Goal: Answer question/provide support

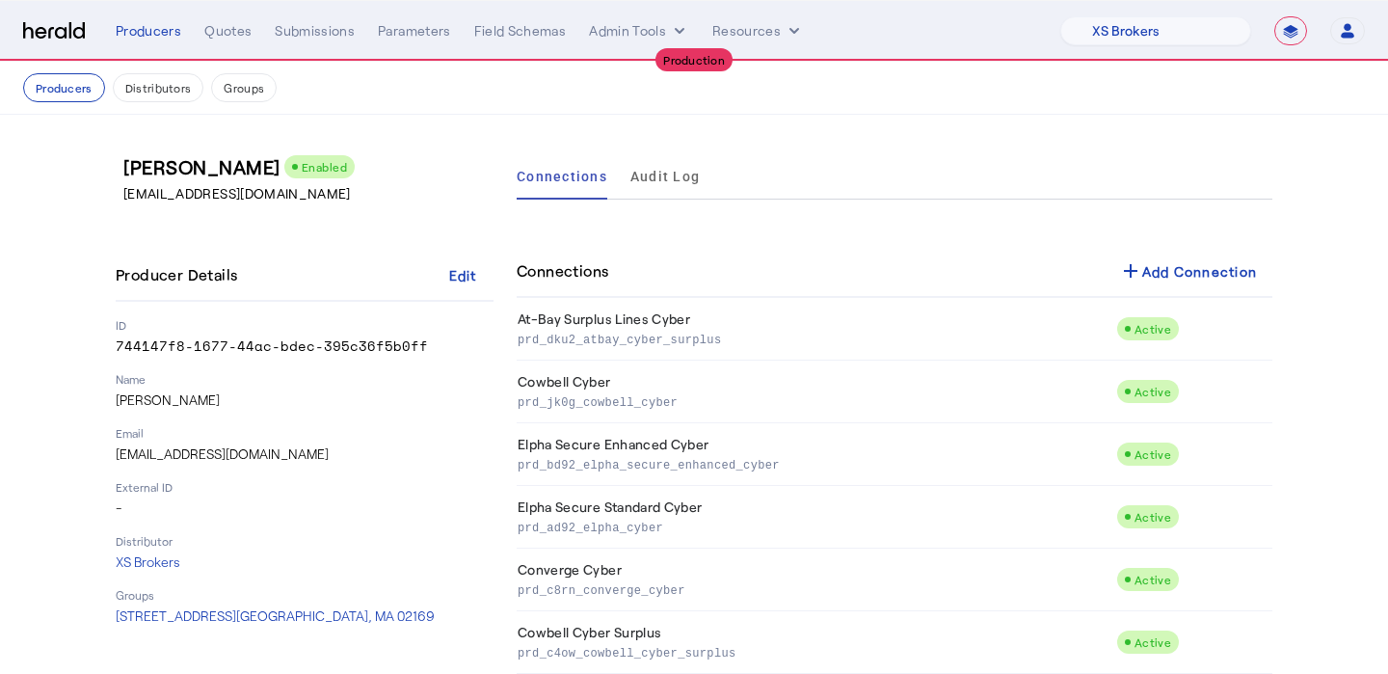
select select "pfm_xsxs_xsbrokers"
select select "**********"
click at [159, 38] on div "Producers" at bounding box center [149, 30] width 66 height 19
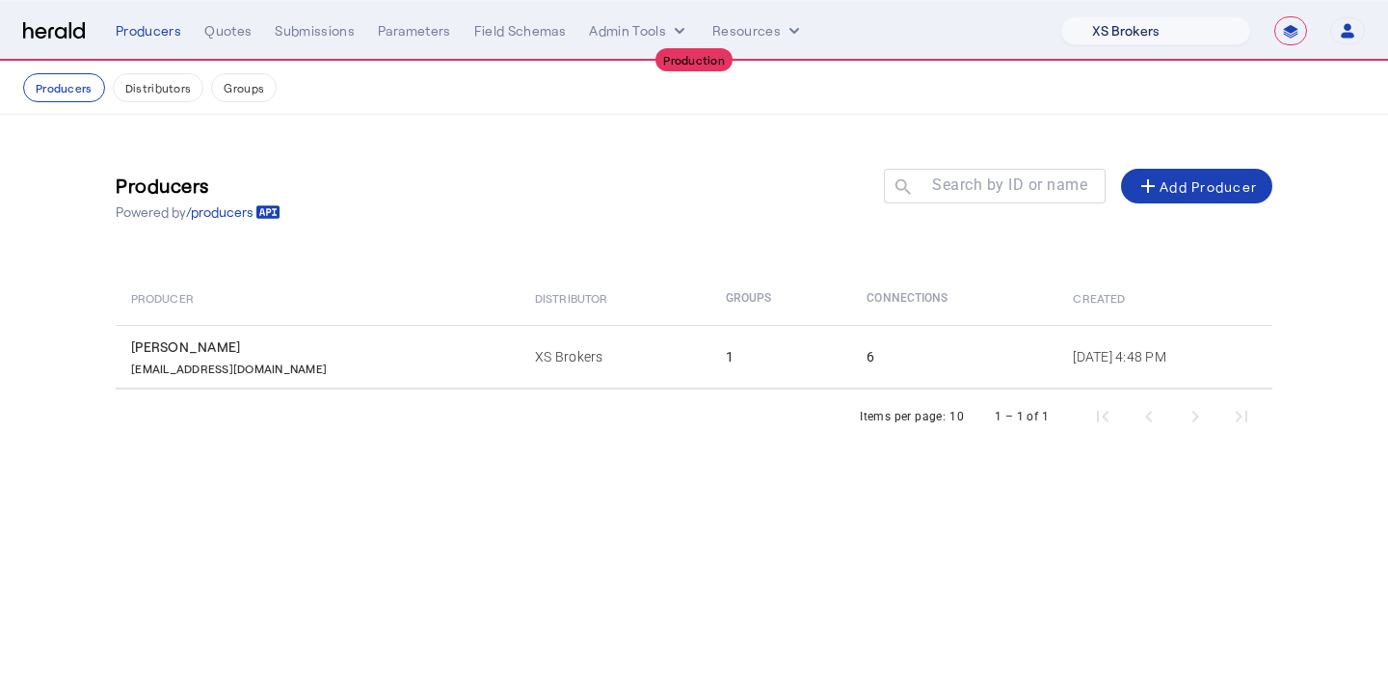
click at [1113, 27] on select "1Fort Affinity Risk Billy BindHQ Bunker CRC Campus Coverage Citadel Fifthwall F…" at bounding box center [1155, 30] width 191 height 29
select select "pfm_z9k1_growthmill"
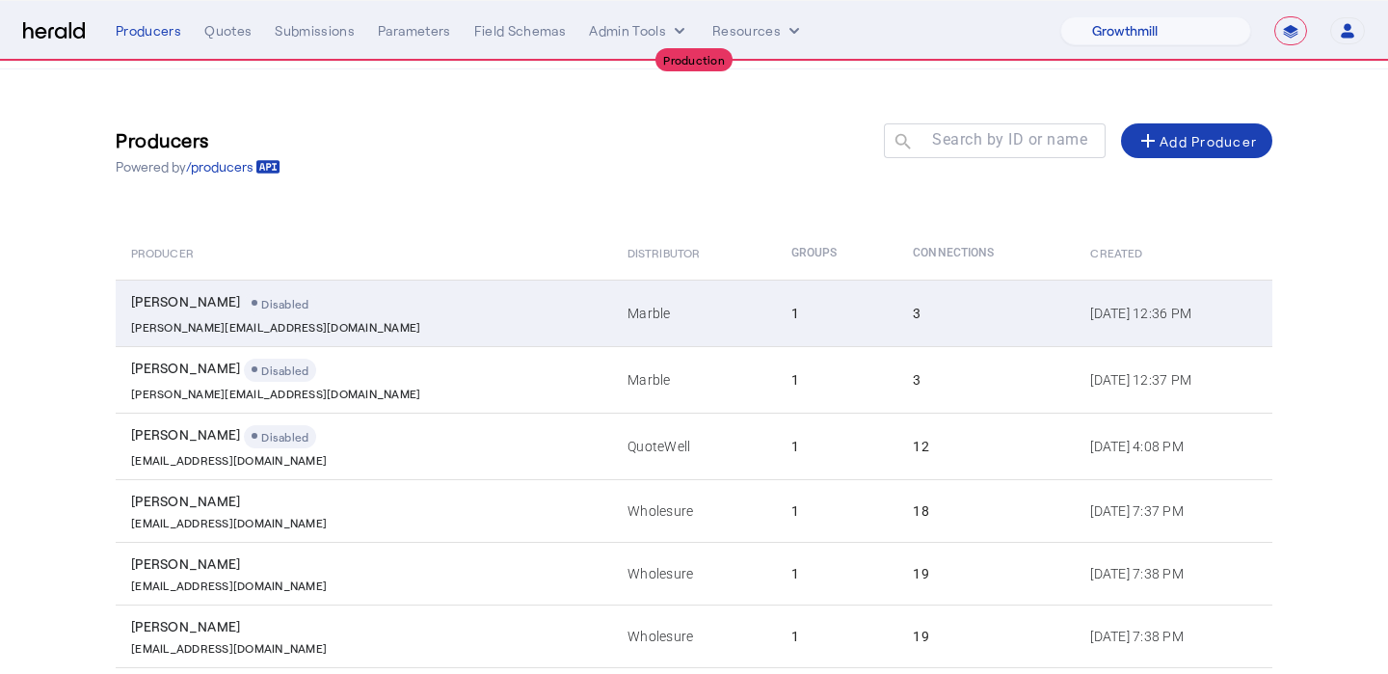
scroll to position [46, 0]
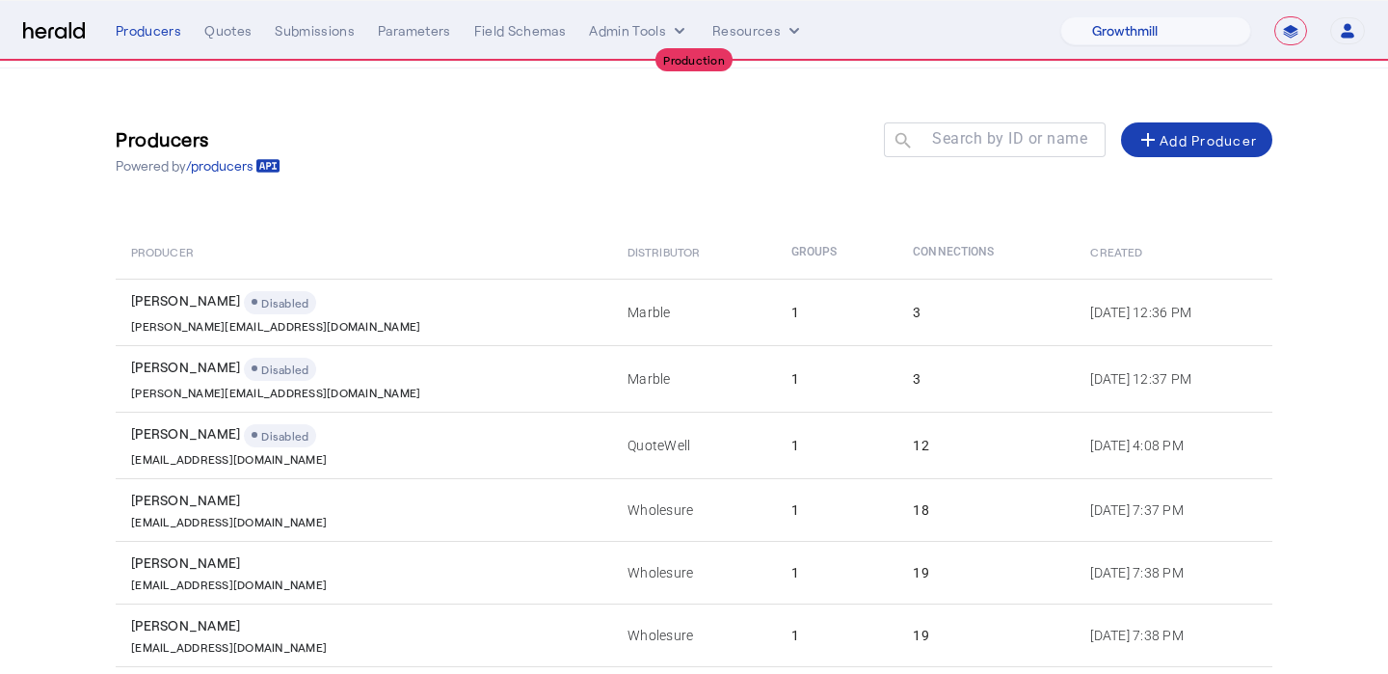
click at [242, 47] on nav "**********" at bounding box center [694, 31] width 1388 height 60
click at [225, 29] on div "Quotes" at bounding box center [227, 30] width 47 height 19
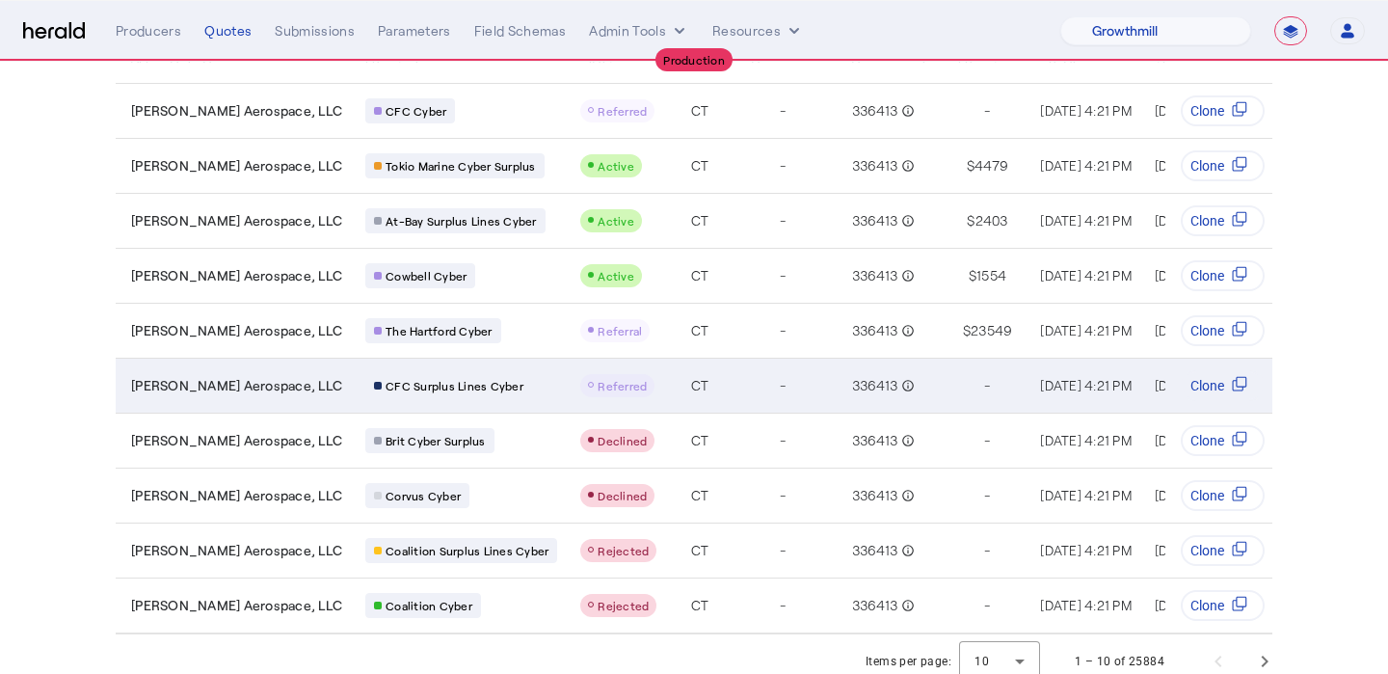
scroll to position [190, 0]
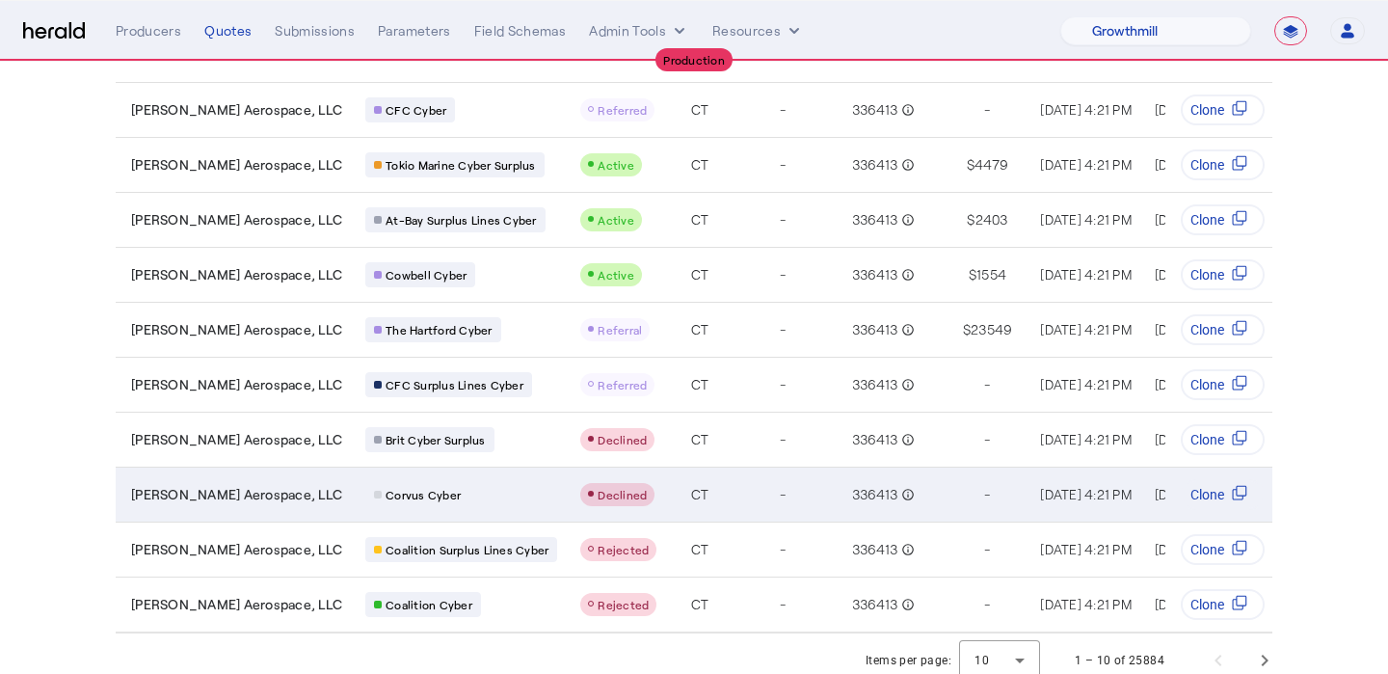
click at [729, 477] on td "-" at bounding box center [779, 494] width 100 height 55
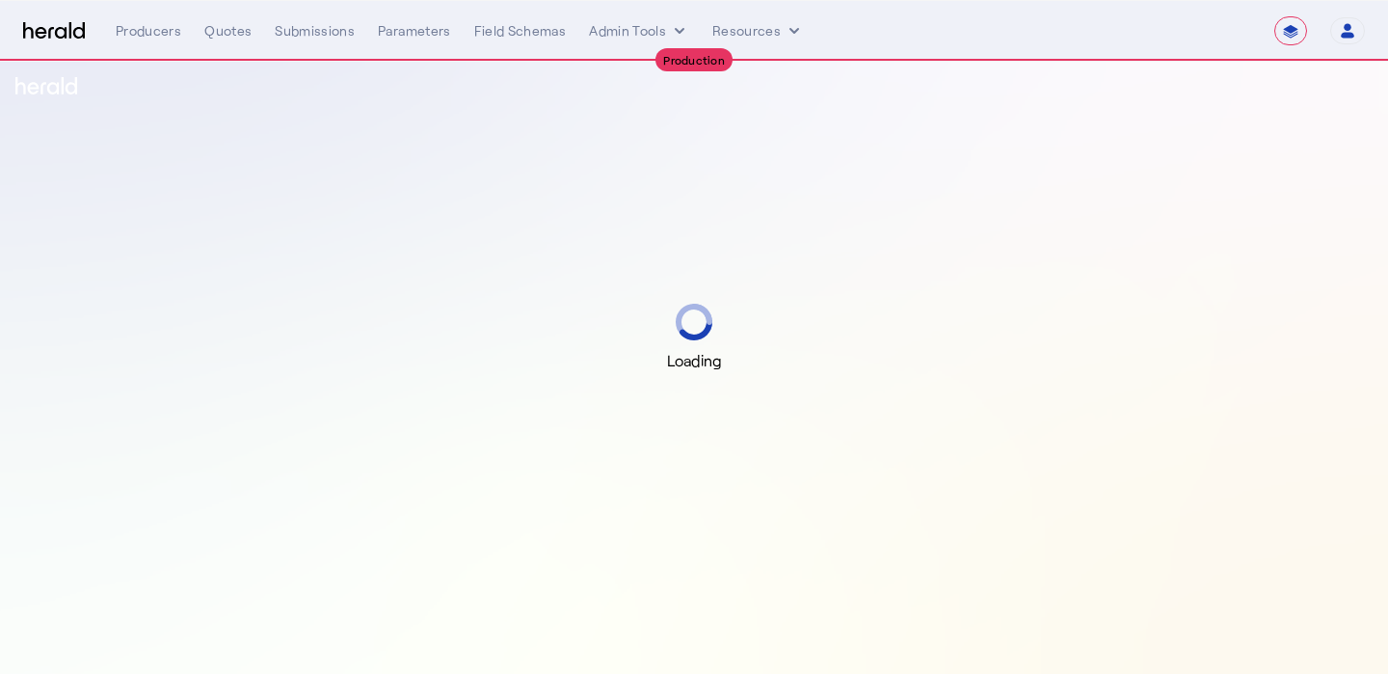
select select "**********"
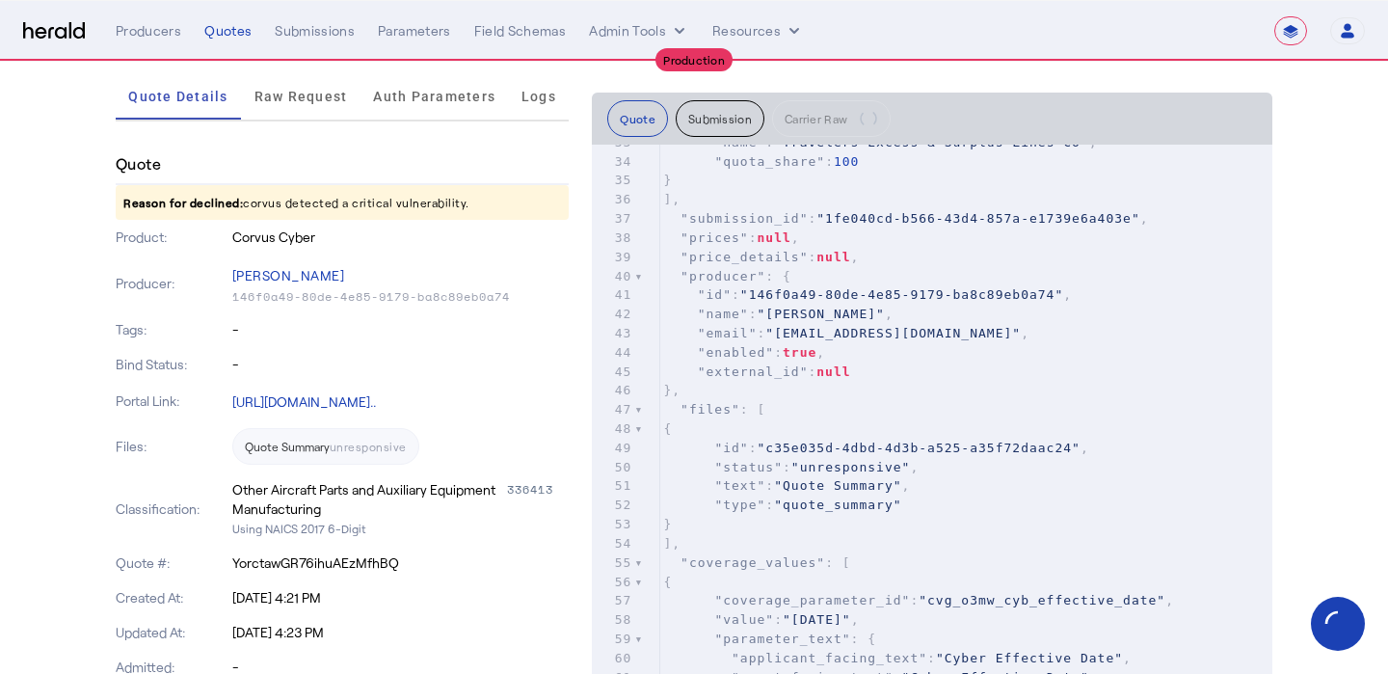
scroll to position [685, 0]
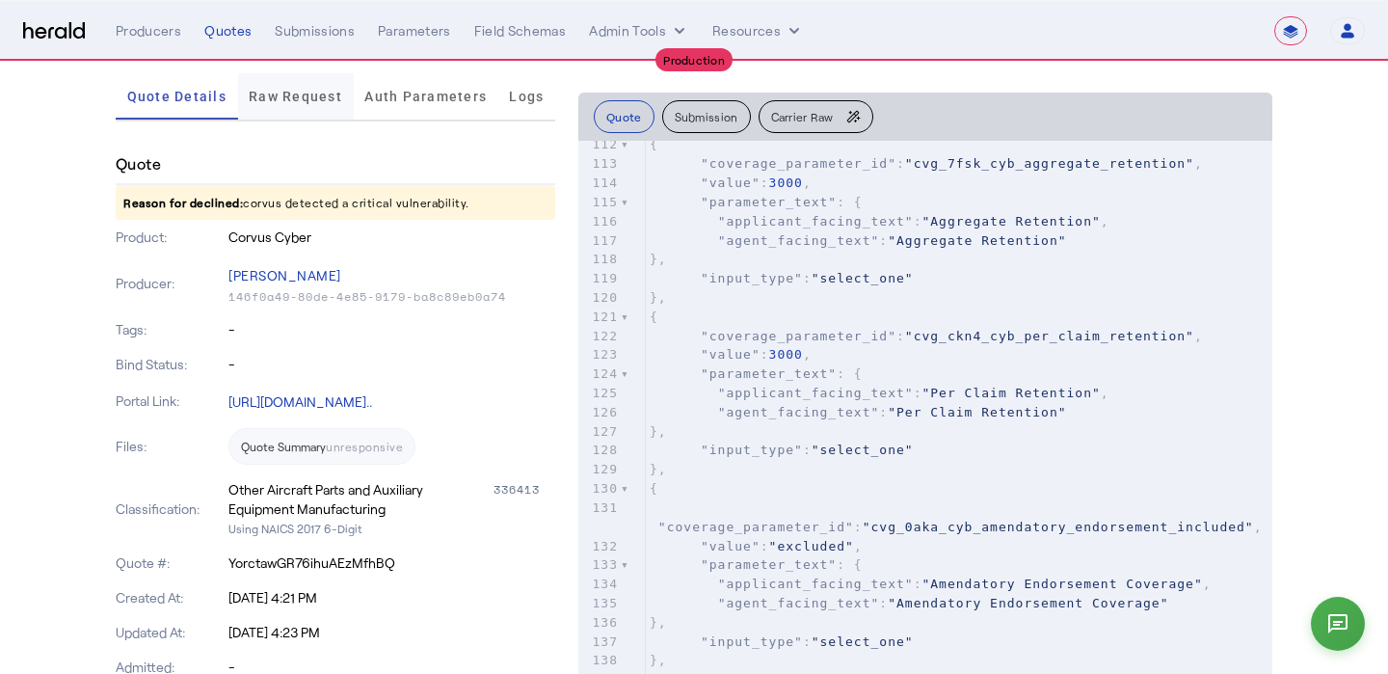
click at [316, 102] on span "Raw Request" at bounding box center [295, 96] width 93 height 13
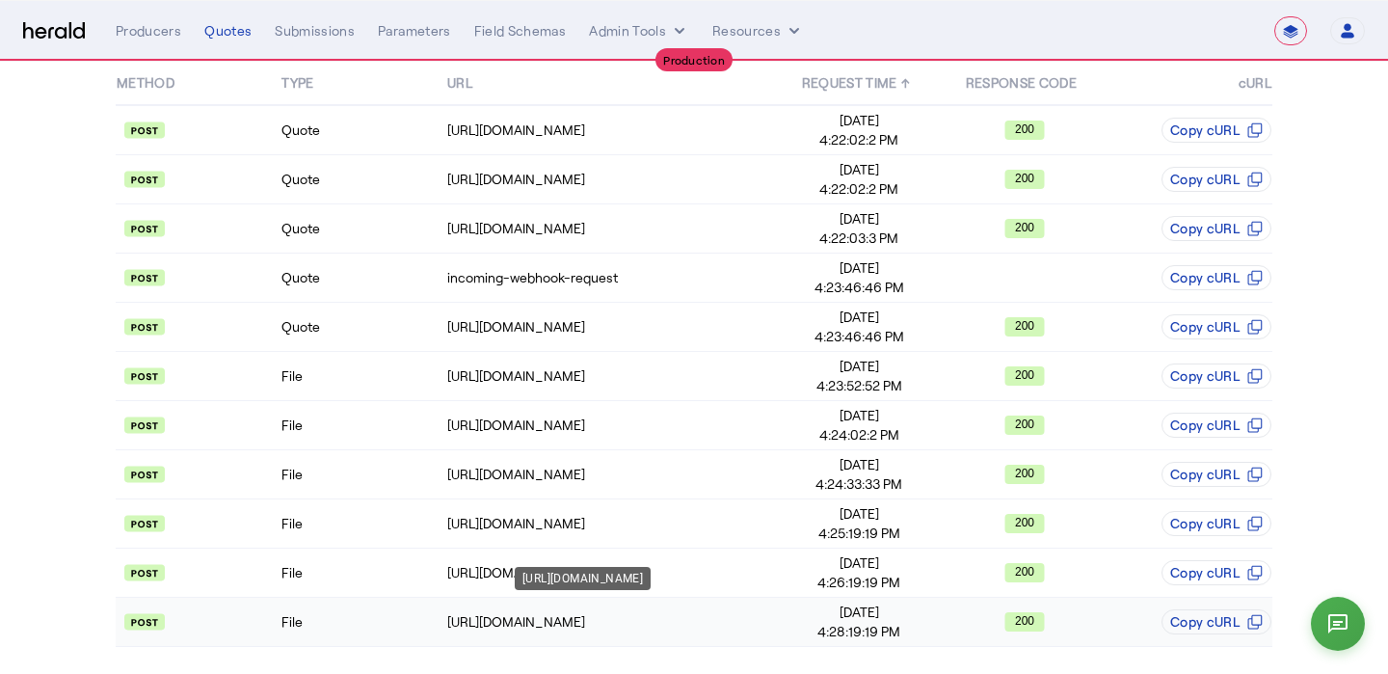
click at [488, 608] on td "[URL][DOMAIN_NAME]" at bounding box center [611, 622] width 331 height 49
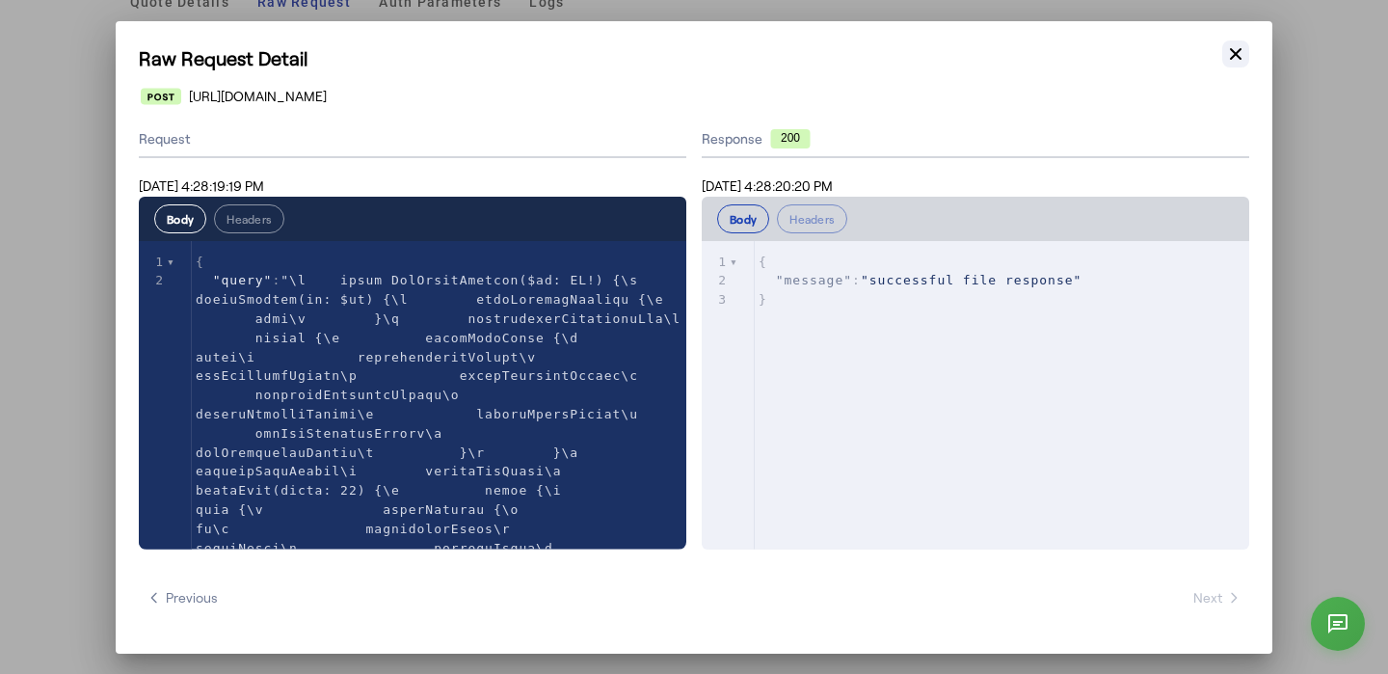
click at [1248, 61] on button "Close modal" at bounding box center [1235, 53] width 27 height 27
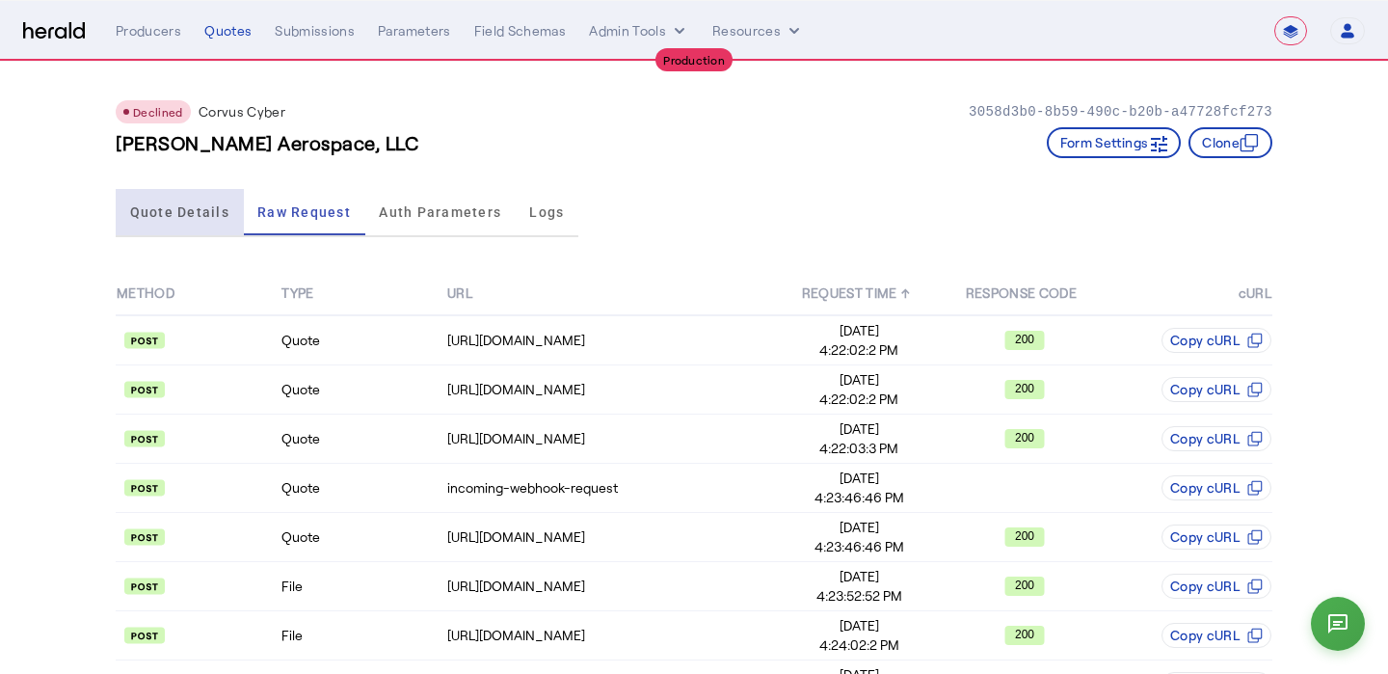
click at [183, 212] on span "Quote Details" at bounding box center [179, 211] width 99 height 13
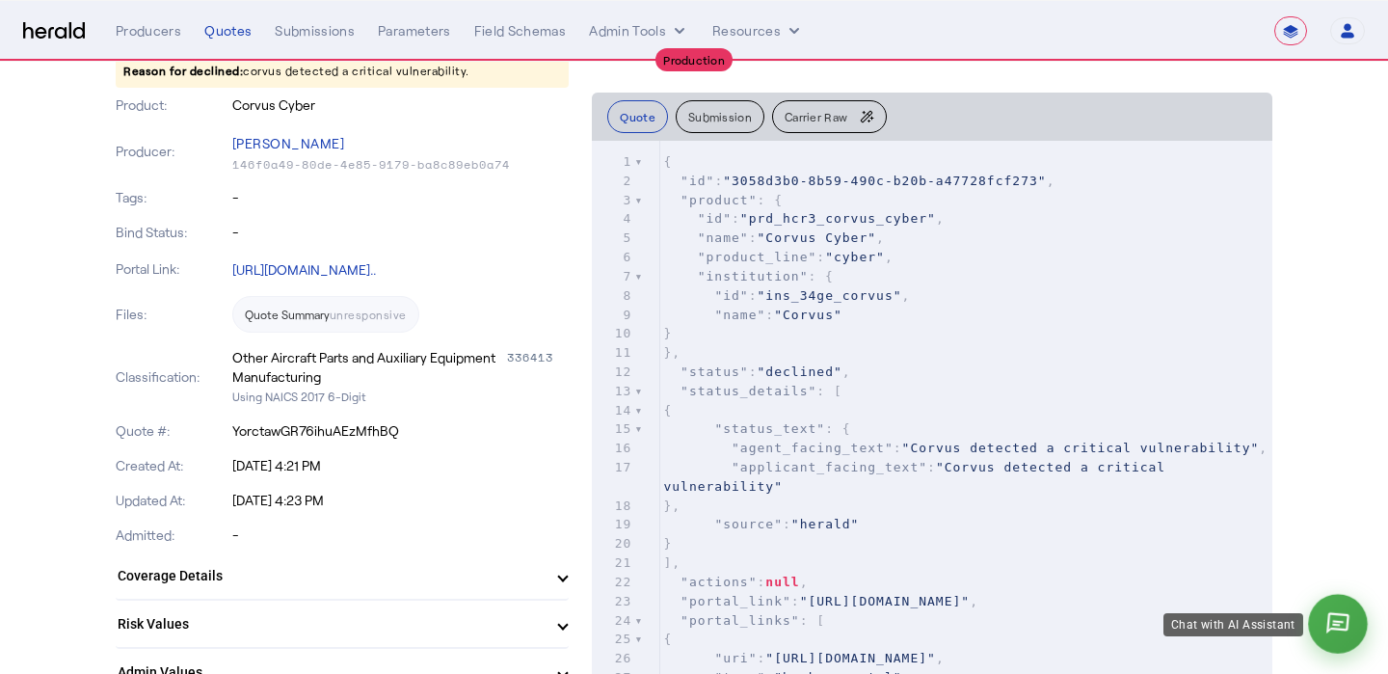
click at [1335, 631] on icon at bounding box center [1338, 624] width 28 height 28
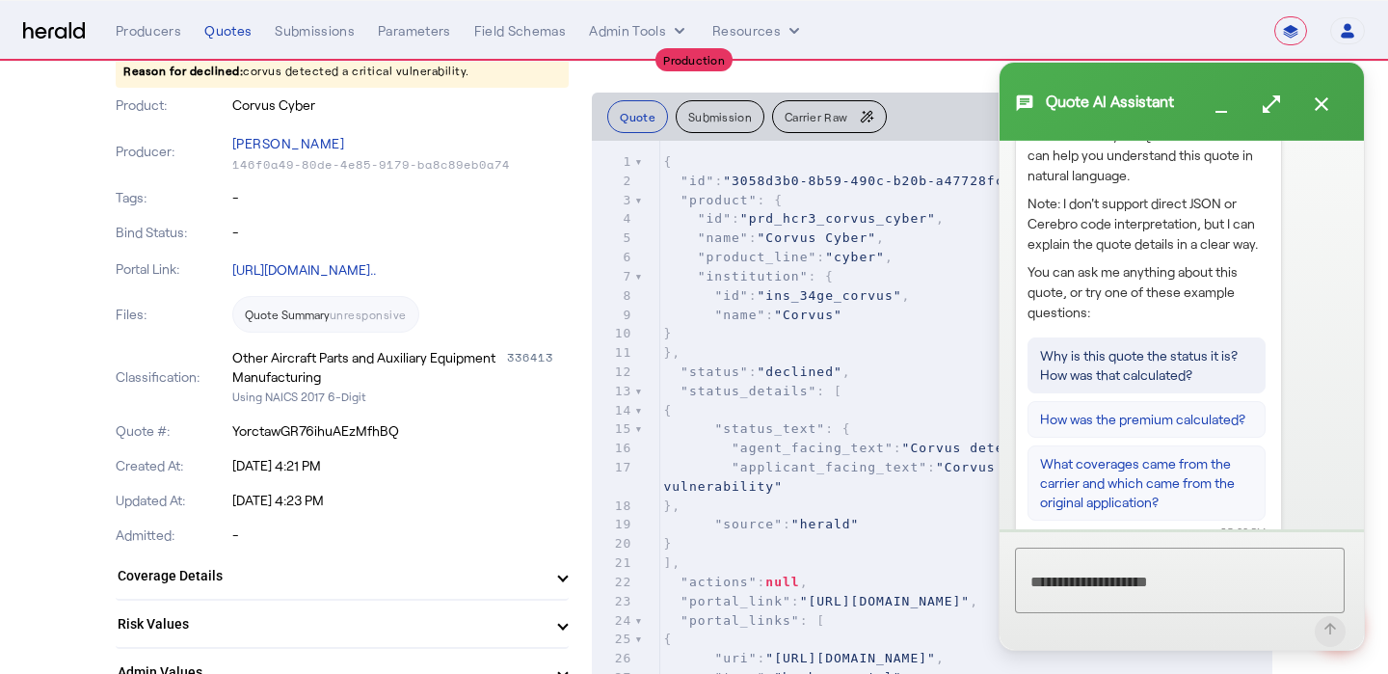
click at [1197, 361] on button "Why is this quote the status it is? How was that calculated?" at bounding box center [1146, 365] width 238 height 56
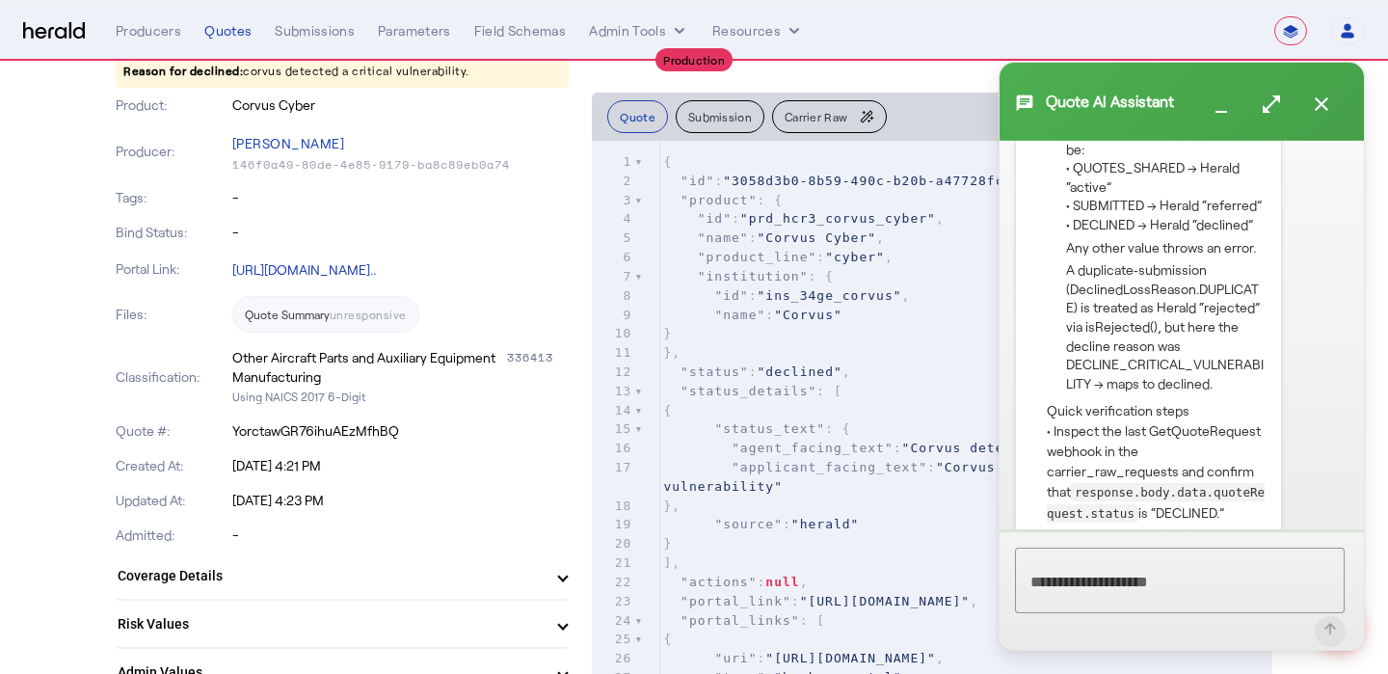
scroll to position [1515, 0]
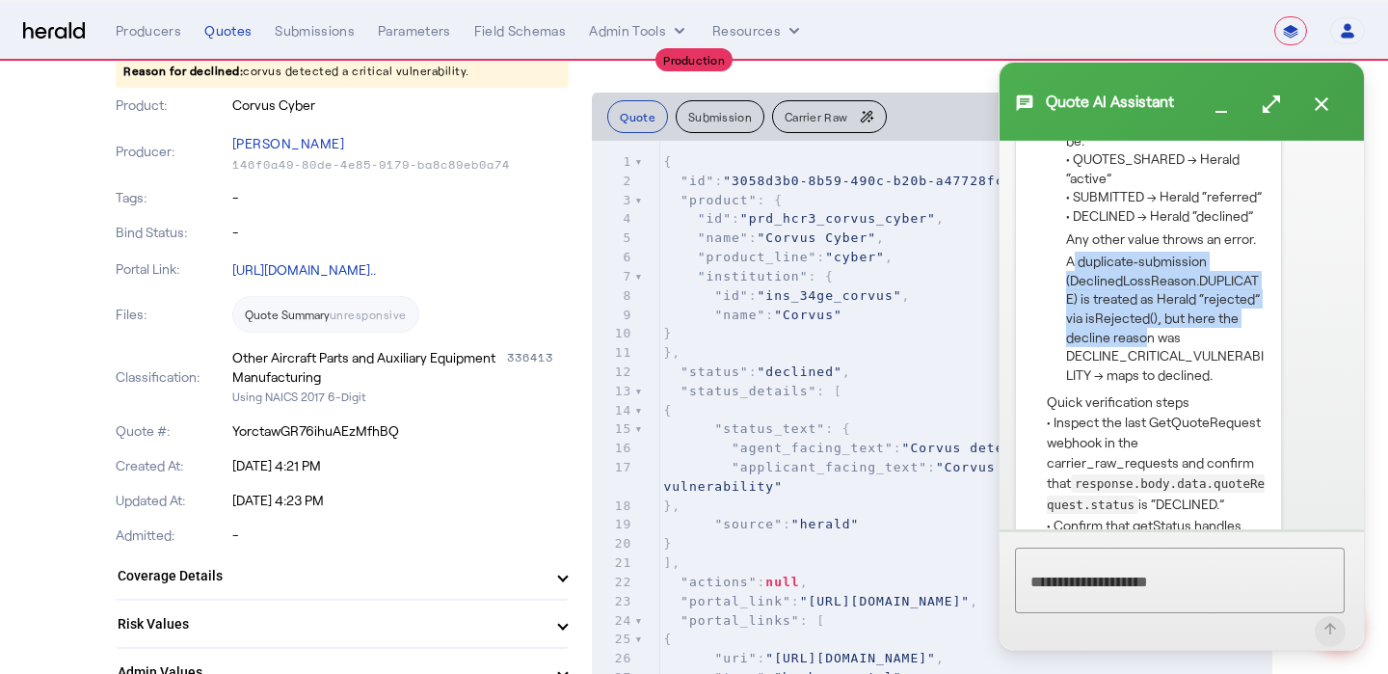
drag, startPoint x: 1072, startPoint y: 278, endPoint x: 1148, endPoint y: 352, distance: 106.3
click at [1148, 352] on li "A duplicate‐submission (DeclinedLossReason.DUPLICATE) is treated as Herald “rej…" at bounding box center [1166, 318] width 200 height 132
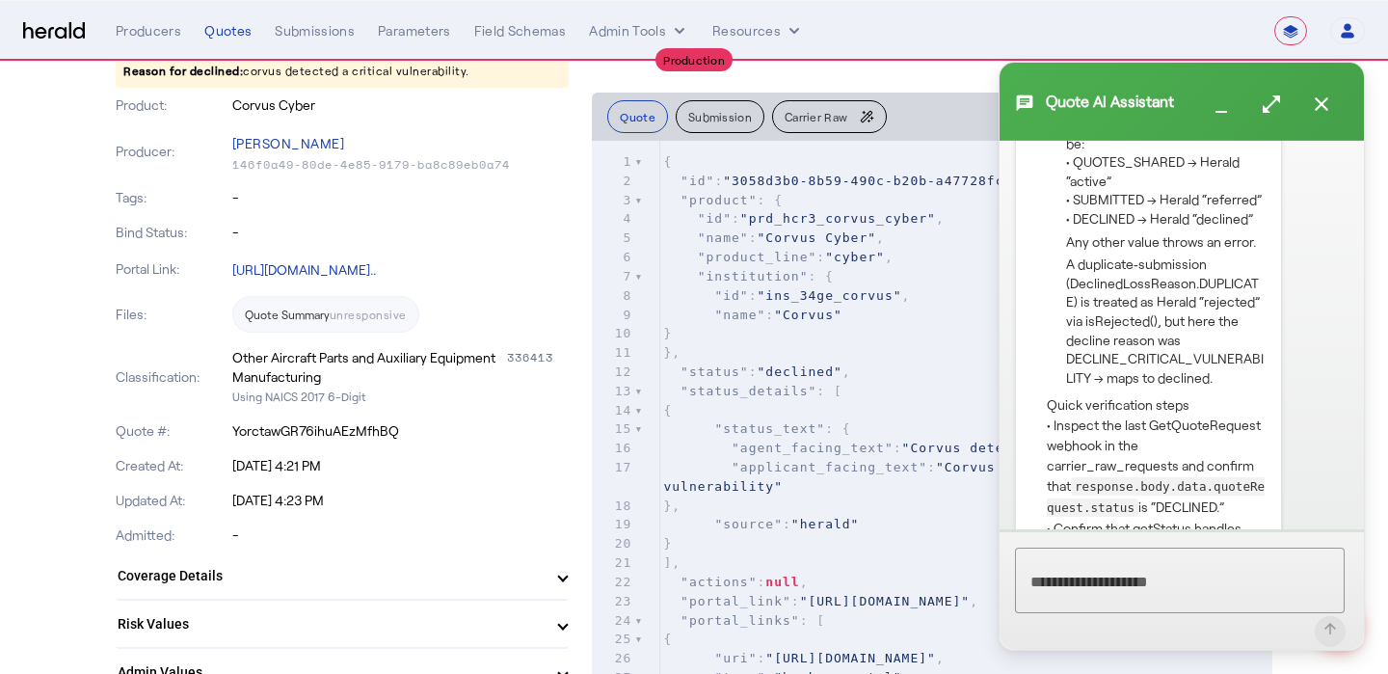
click at [805, 93] on div at bounding box center [694, 337] width 1388 height 674
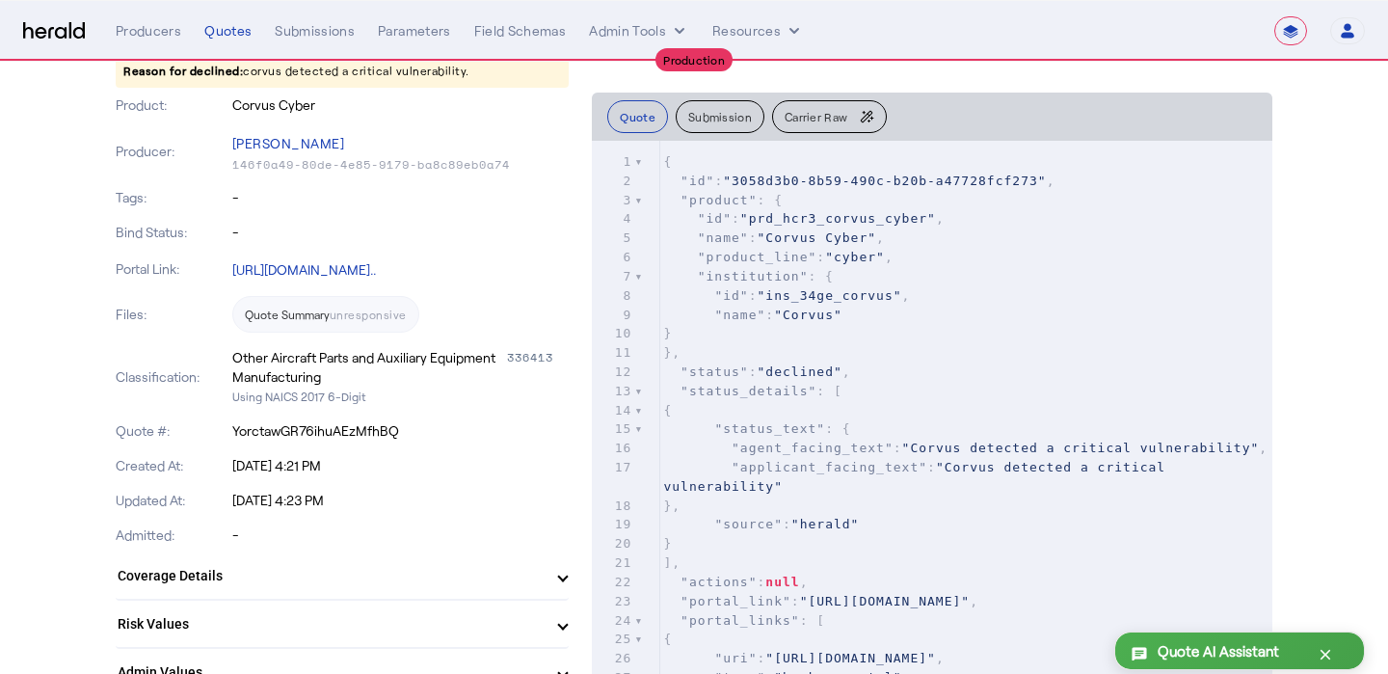
click at [813, 120] on span "Carrier Raw" at bounding box center [816, 117] width 63 height 12
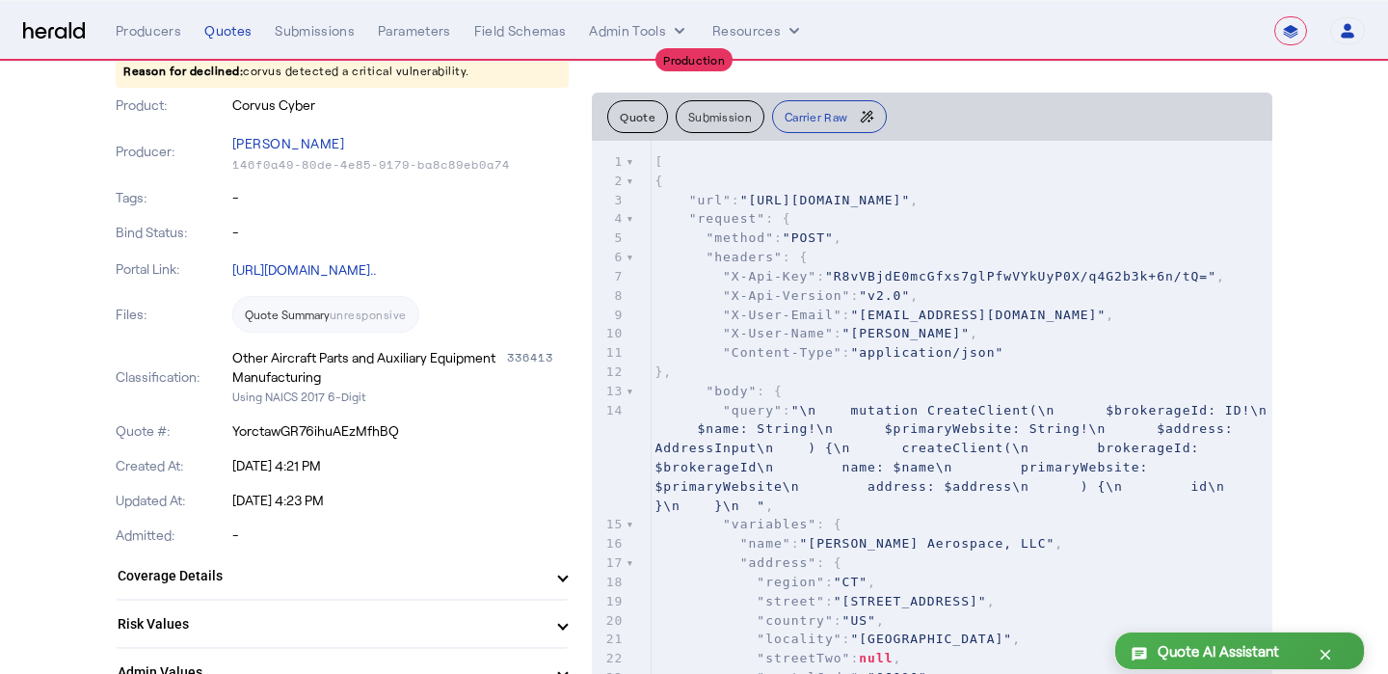
scroll to position [456, 0]
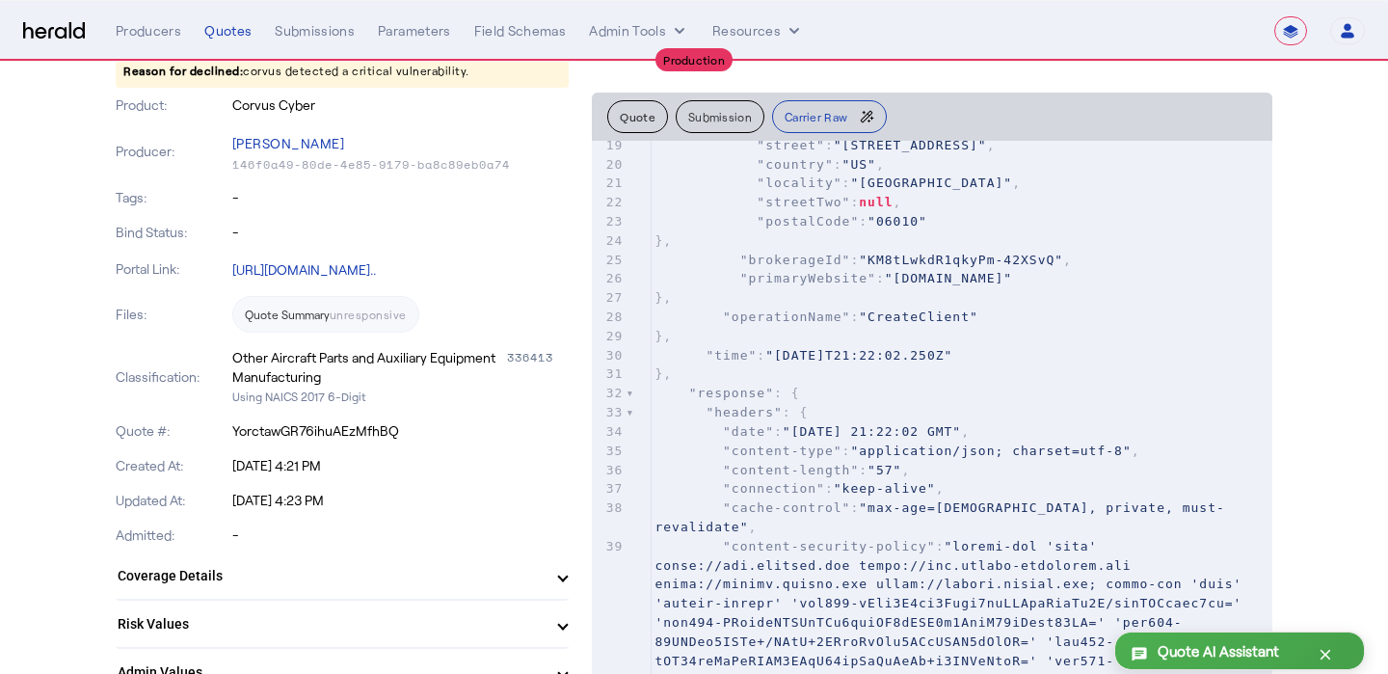
click at [861, 387] on pre ""response" : {" at bounding box center [962, 393] width 622 height 19
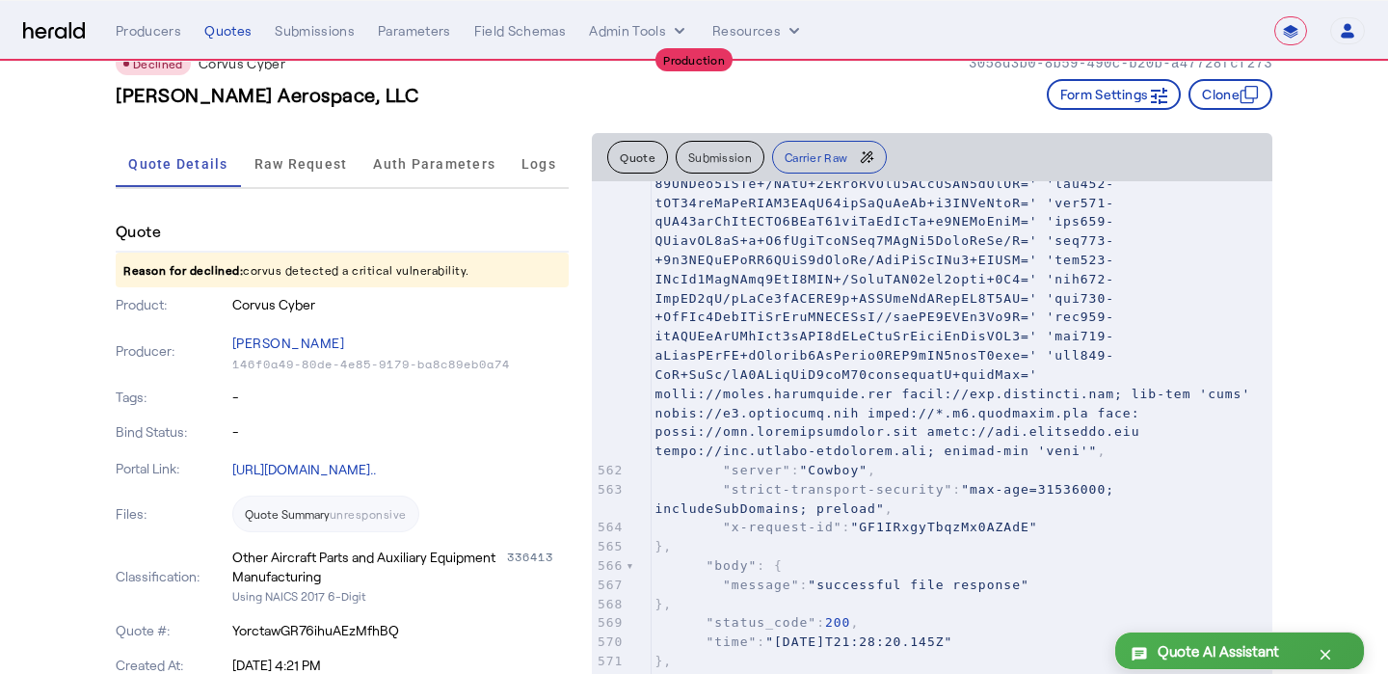
scroll to position [0, 0]
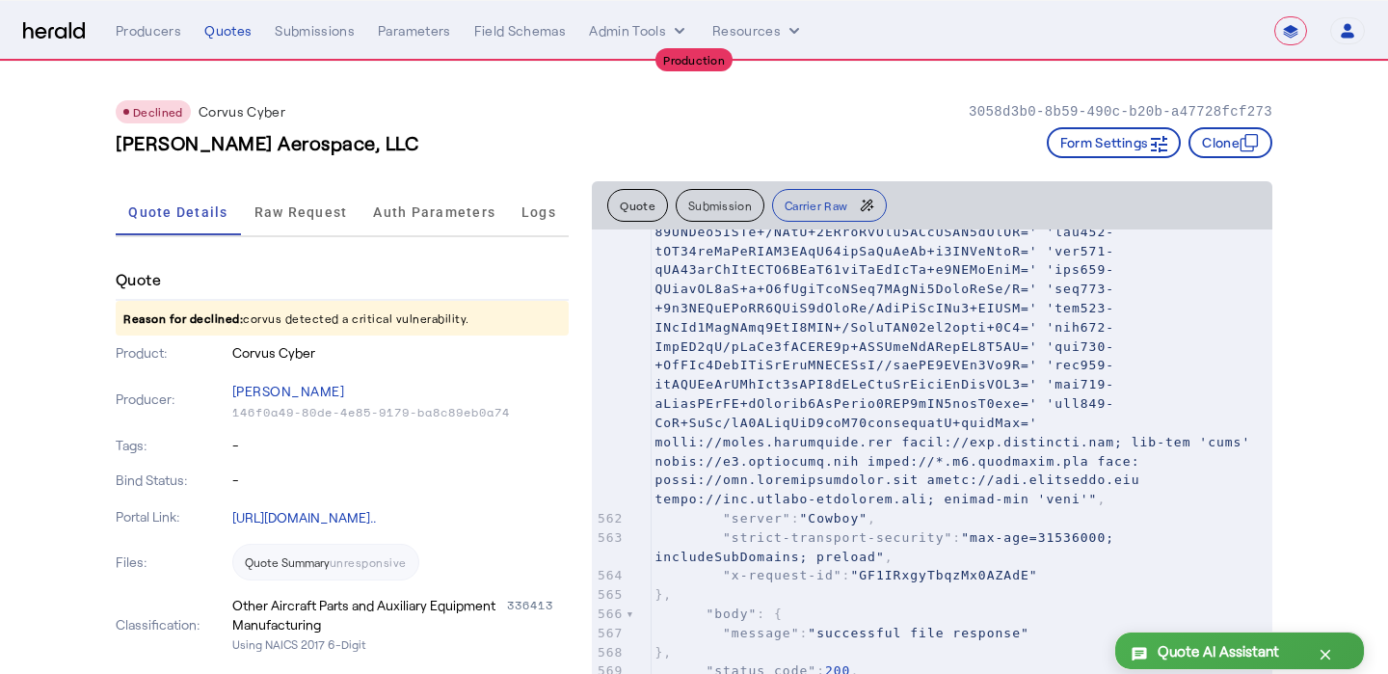
drag, startPoint x: 475, startPoint y: 315, endPoint x: 242, endPoint y: 319, distance: 233.3
click at [242, 319] on p "Reason for declined: corvus detected a critical vulnerability." at bounding box center [342, 318] width 453 height 35
copy p "corvus detected a critical vulnerability."
